Goal: Find specific page/section: Find specific page/section

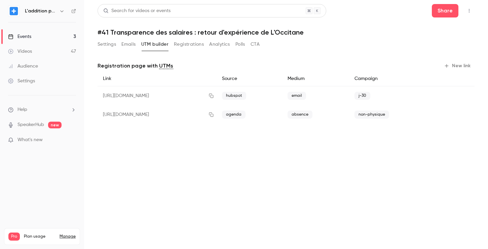
click at [48, 37] on link "Events 3" at bounding box center [42, 36] width 84 height 15
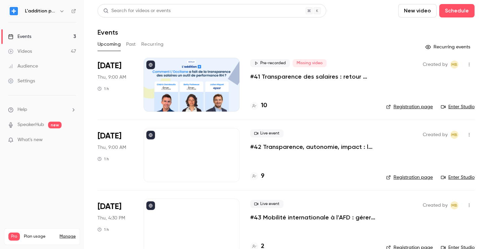
scroll to position [15, 0]
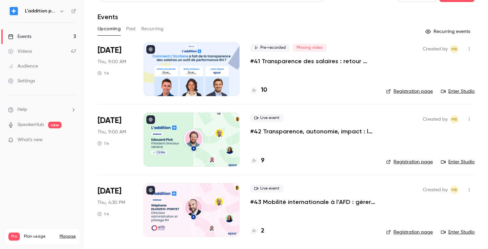
click at [345, 87] on div "10" at bounding box center [312, 90] width 125 height 9
click at [294, 67] on div "Pre-recorded Missing video #41 Transparence des salaires : retour d'expérience …" at bounding box center [312, 69] width 125 height 54
click at [286, 62] on p "#41 Transparence des salaires : retour d'expérience de L'Occitane" at bounding box center [312, 61] width 125 height 8
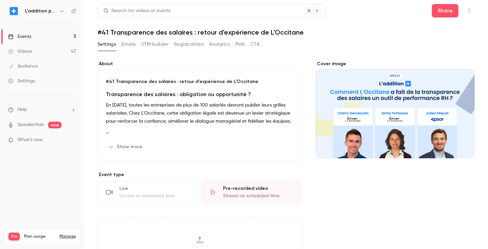
click at [154, 45] on button "UTM builder" at bounding box center [154, 44] width 27 height 11
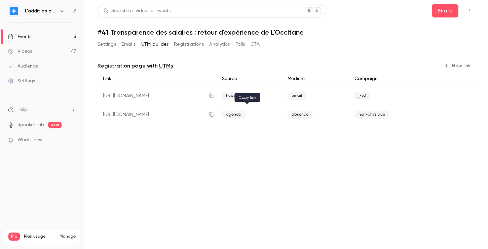
click at [214, 117] on icon "button" at bounding box center [211, 114] width 5 height 5
